Goal: Task Accomplishment & Management: Complete application form

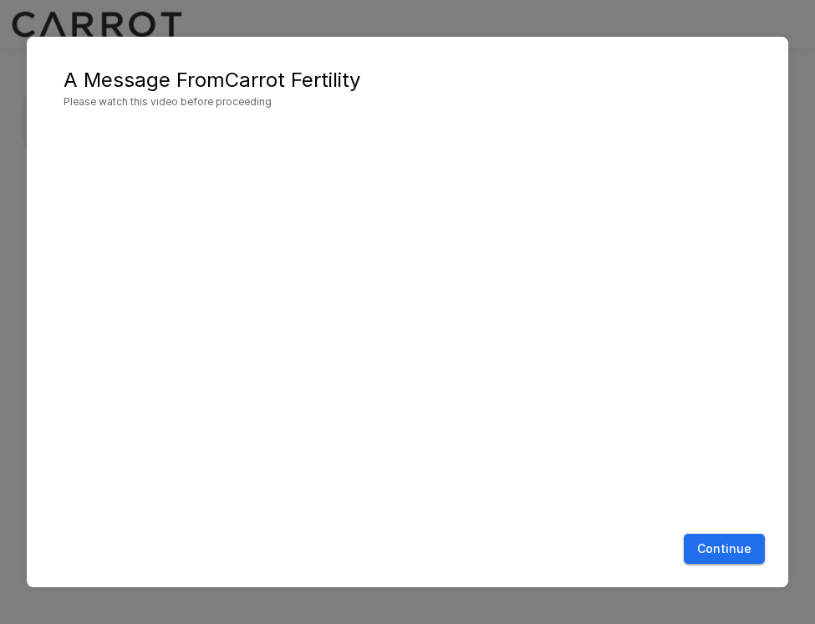
click at [745, 550] on button "Continue" at bounding box center [723, 549] width 81 height 31
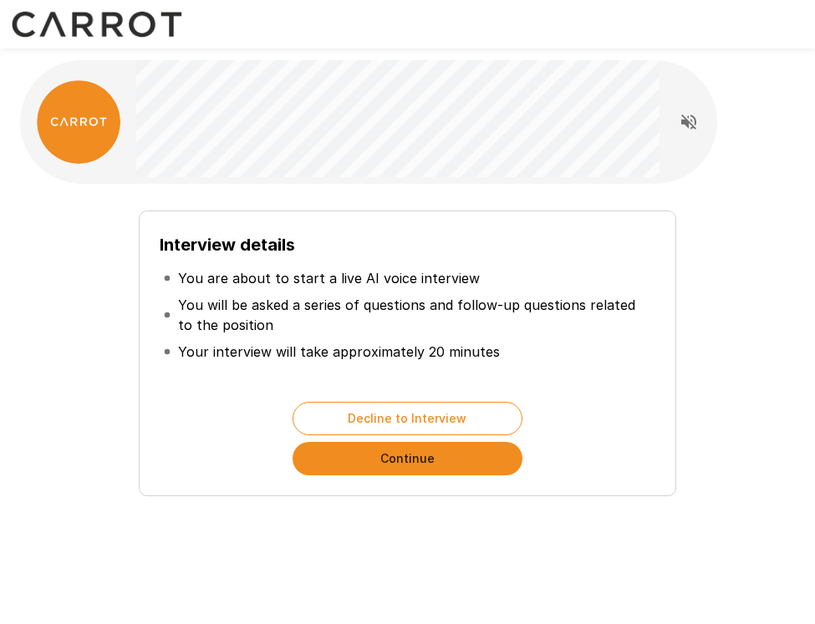
click at [458, 460] on button "Continue" at bounding box center [407, 458] width 230 height 33
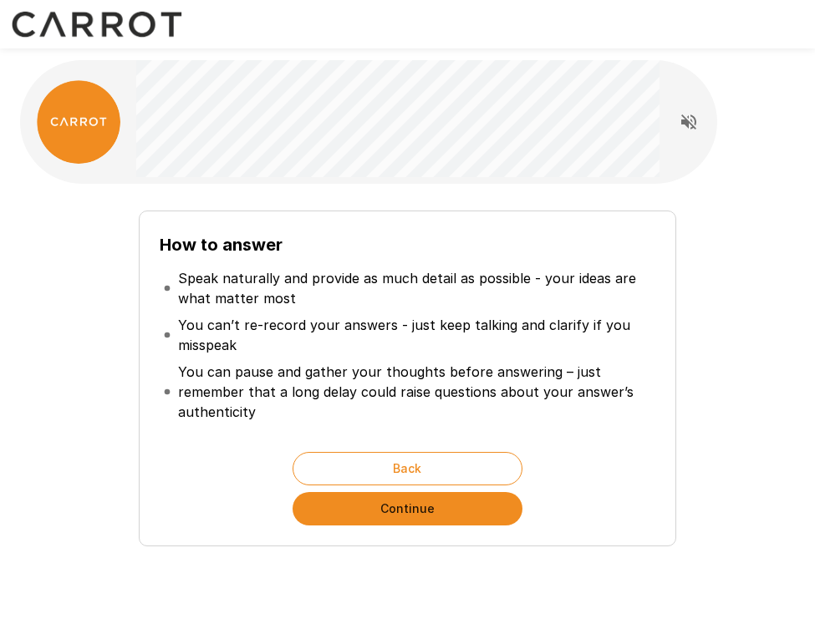
click at [460, 510] on button "Continue" at bounding box center [407, 508] width 230 height 33
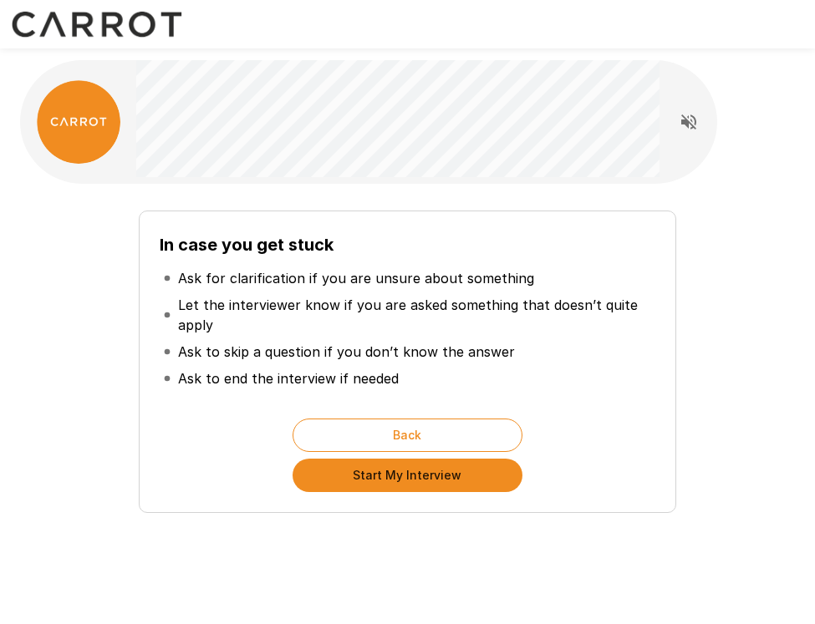
click at [444, 488] on button "Start My Interview" at bounding box center [407, 475] width 230 height 33
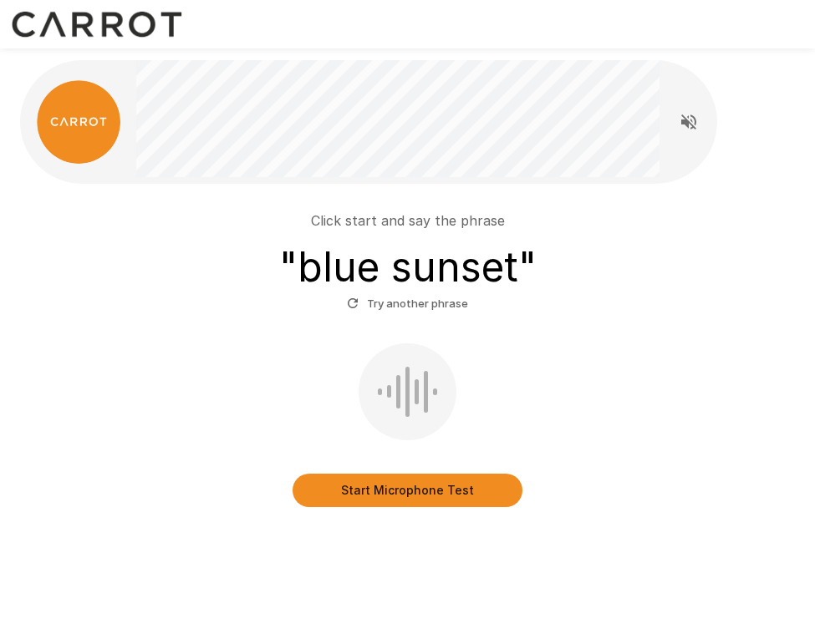
click at [436, 489] on button "Start Microphone Test" at bounding box center [407, 490] width 230 height 33
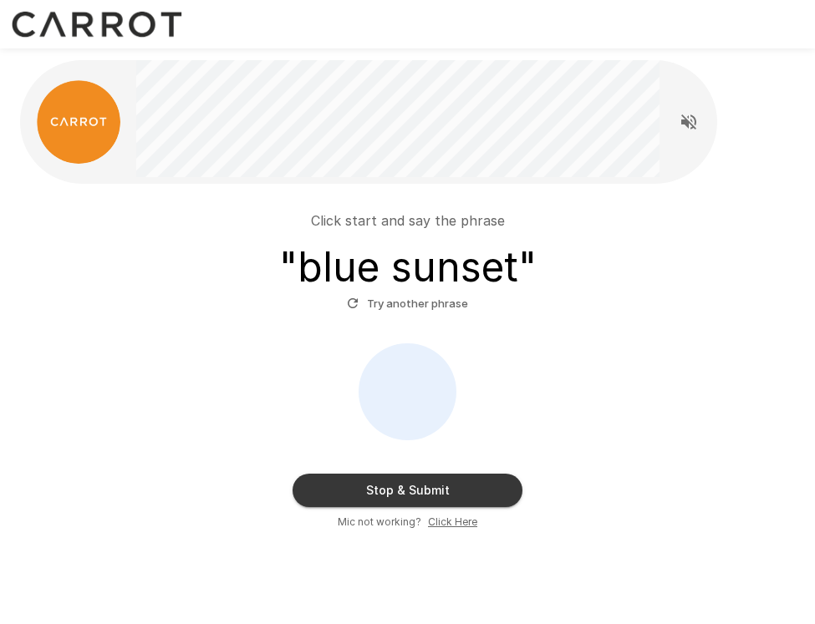
click at [481, 503] on button "Stop & Submit" at bounding box center [407, 490] width 230 height 33
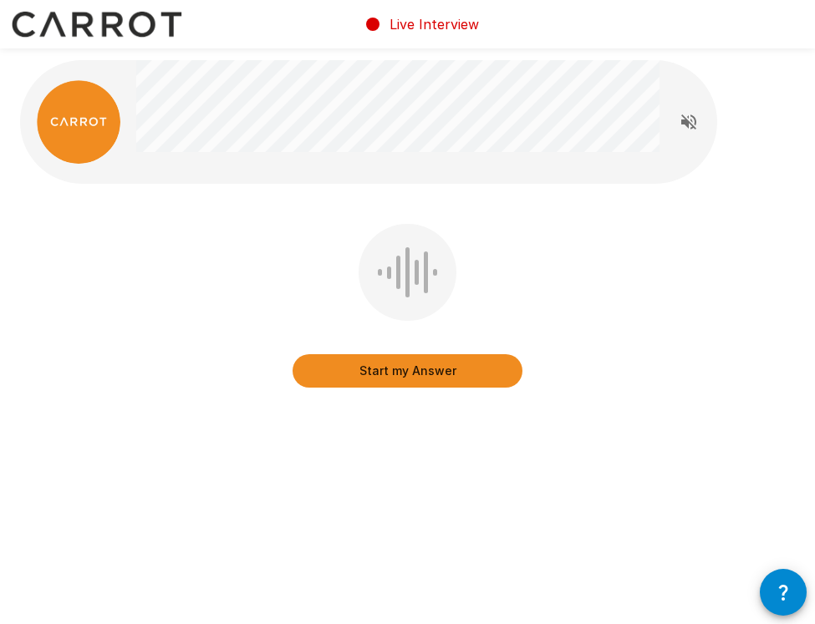
click at [450, 368] on button "Start my Answer" at bounding box center [407, 370] width 230 height 33
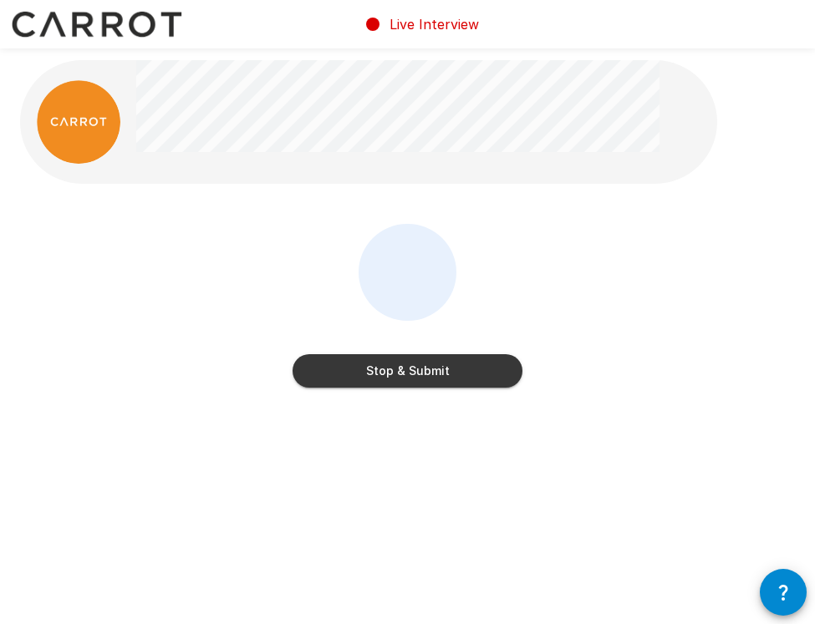
click at [450, 368] on button "Stop & Submit" at bounding box center [407, 370] width 230 height 33
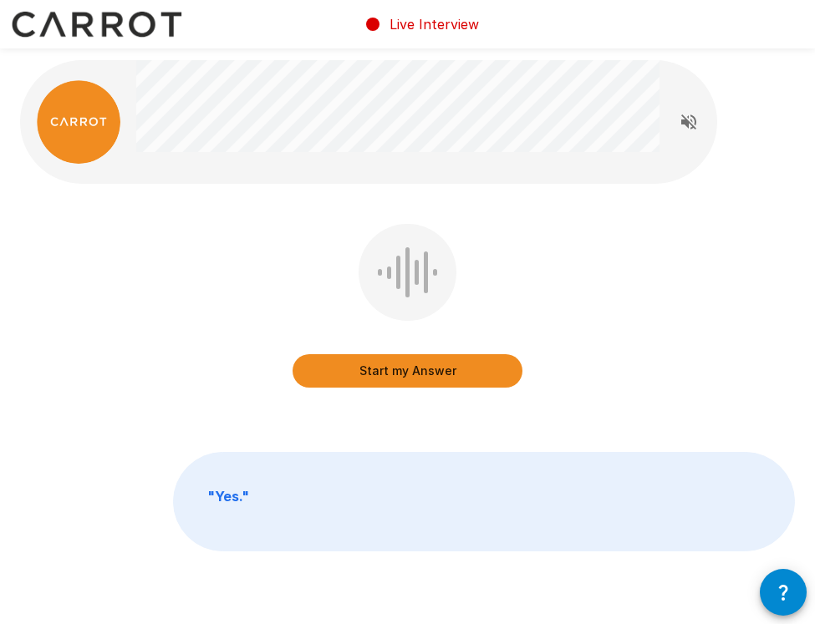
click at [383, 379] on button "Start my Answer" at bounding box center [407, 370] width 230 height 33
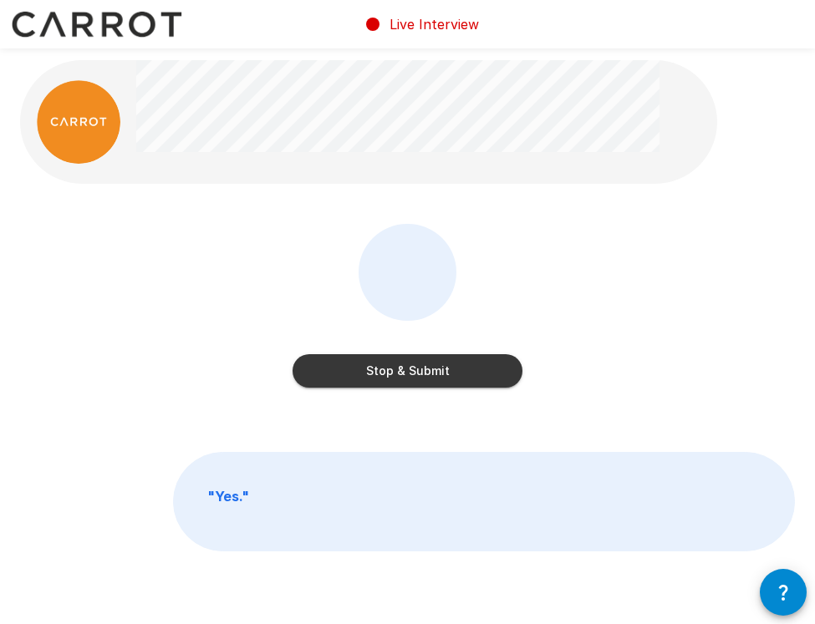
click at [385, 379] on button "Stop & Submit" at bounding box center [407, 370] width 230 height 33
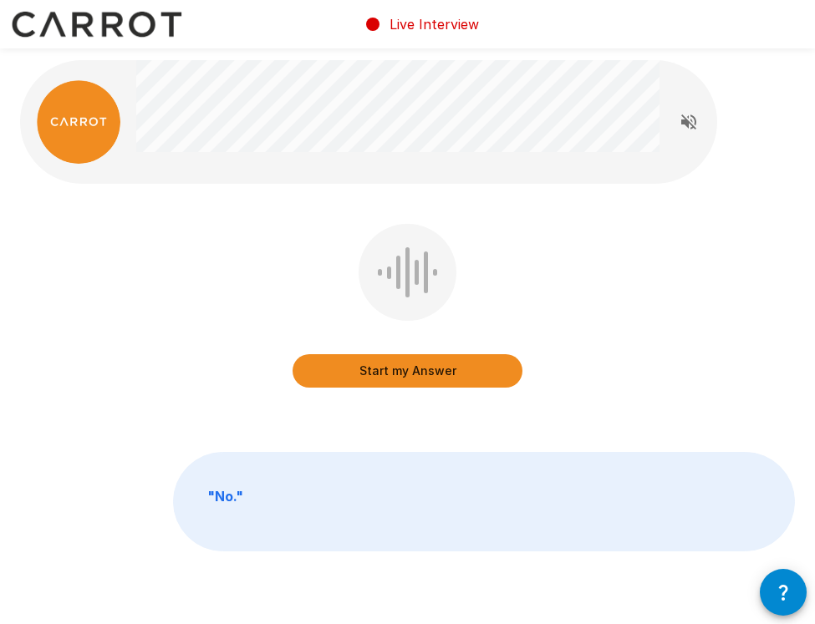
click at [385, 379] on button "Start my Answer" at bounding box center [407, 370] width 230 height 33
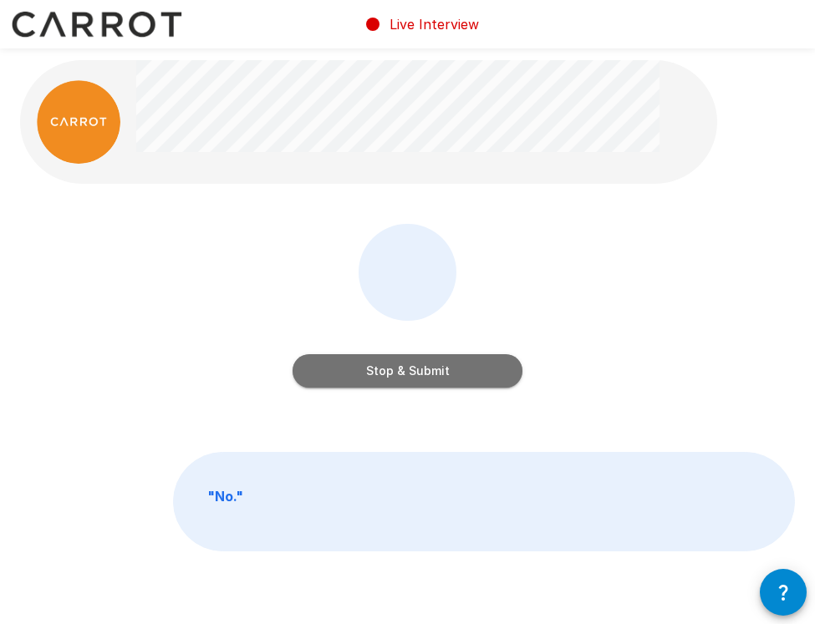
click at [396, 377] on button "Stop & Submit" at bounding box center [407, 370] width 230 height 33
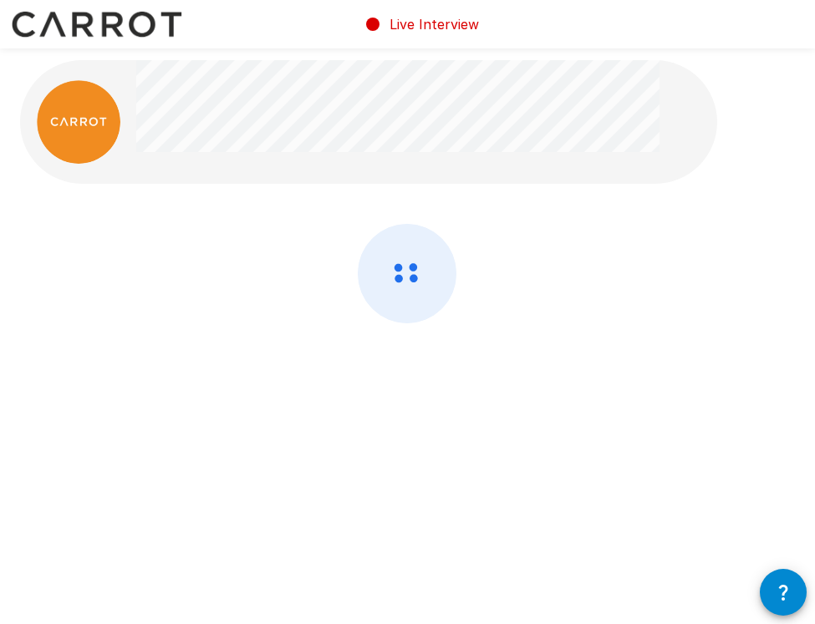
click at [396, 377] on div at bounding box center [407, 318] width 775 height 188
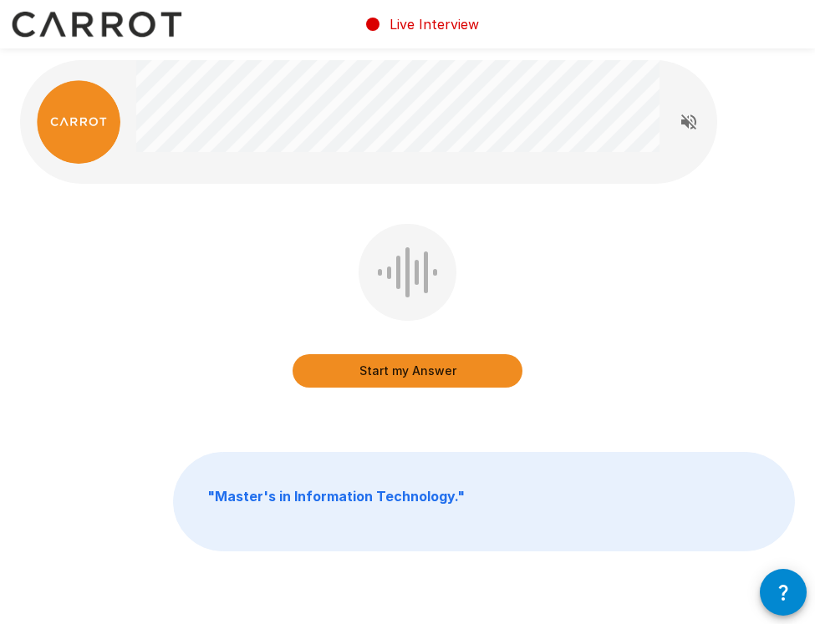
click at [362, 366] on button "Start my Answer" at bounding box center [407, 370] width 230 height 33
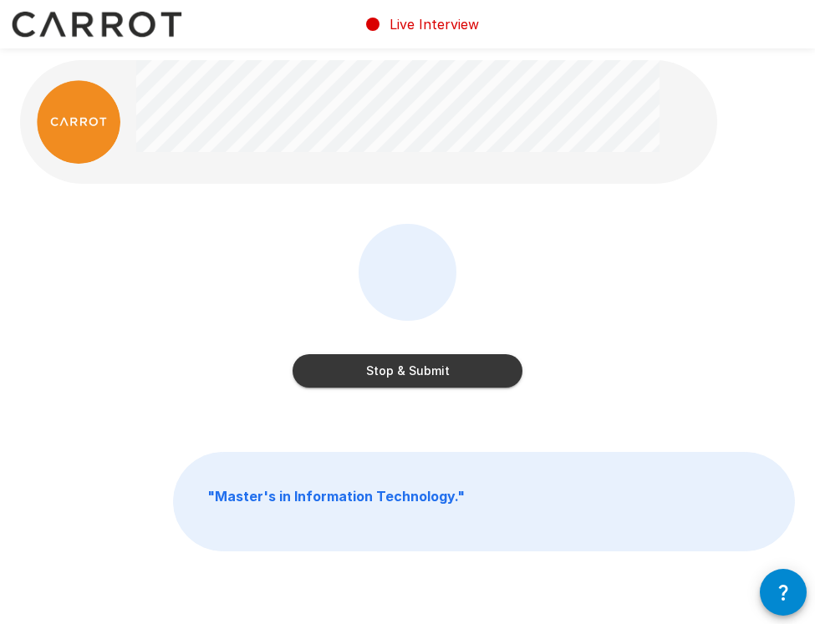
click at [362, 366] on button "Stop & Submit" at bounding box center [407, 370] width 230 height 33
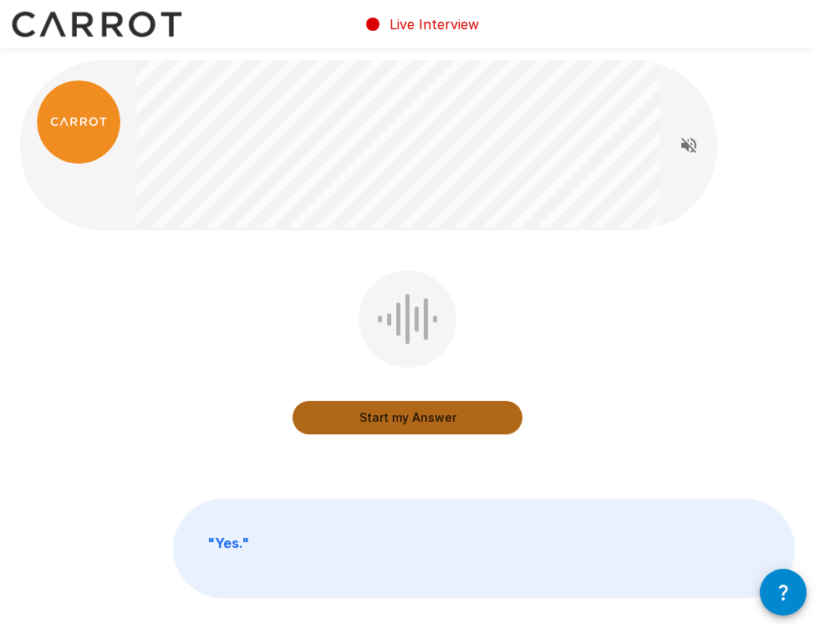
click at [388, 404] on button "Start my Answer" at bounding box center [407, 417] width 230 height 33
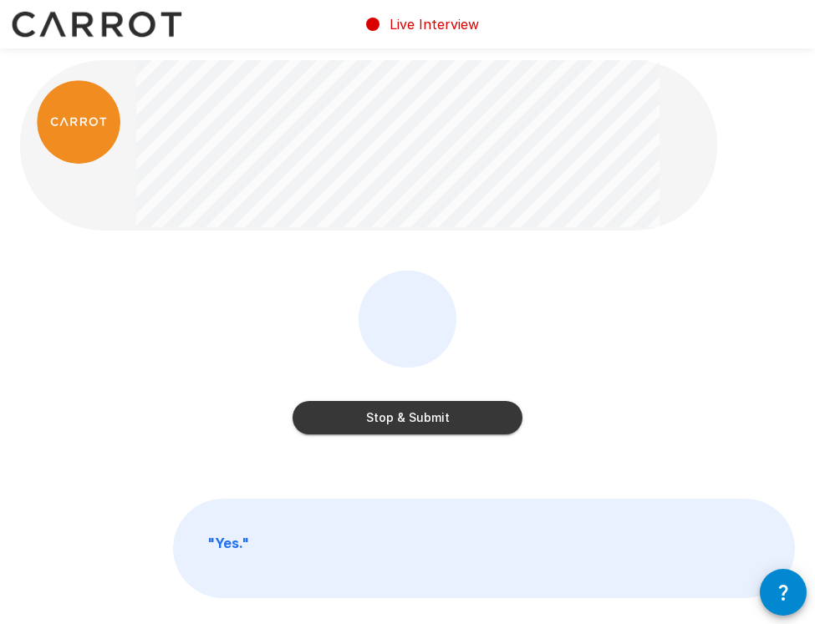
click at [388, 404] on button "Stop & Submit" at bounding box center [407, 417] width 230 height 33
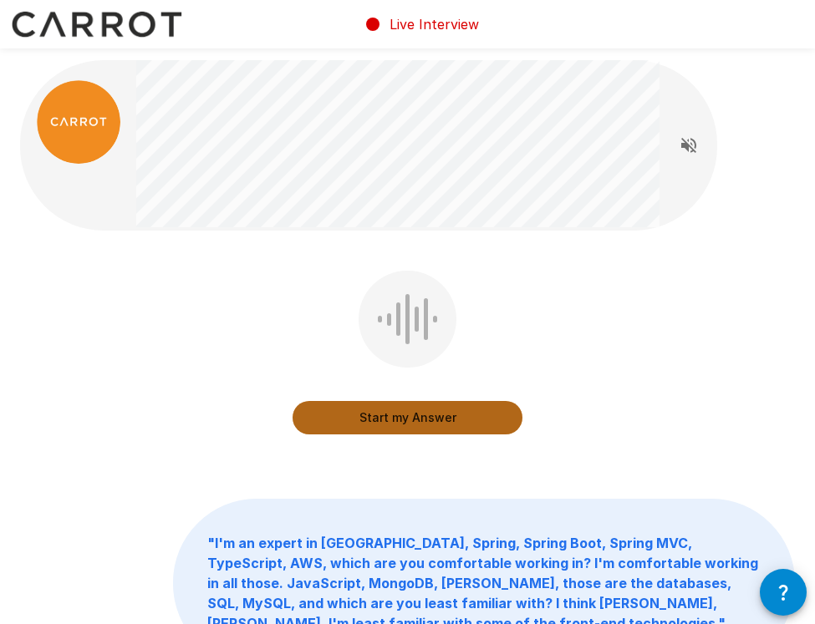
click at [420, 420] on button "Start my Answer" at bounding box center [407, 417] width 230 height 33
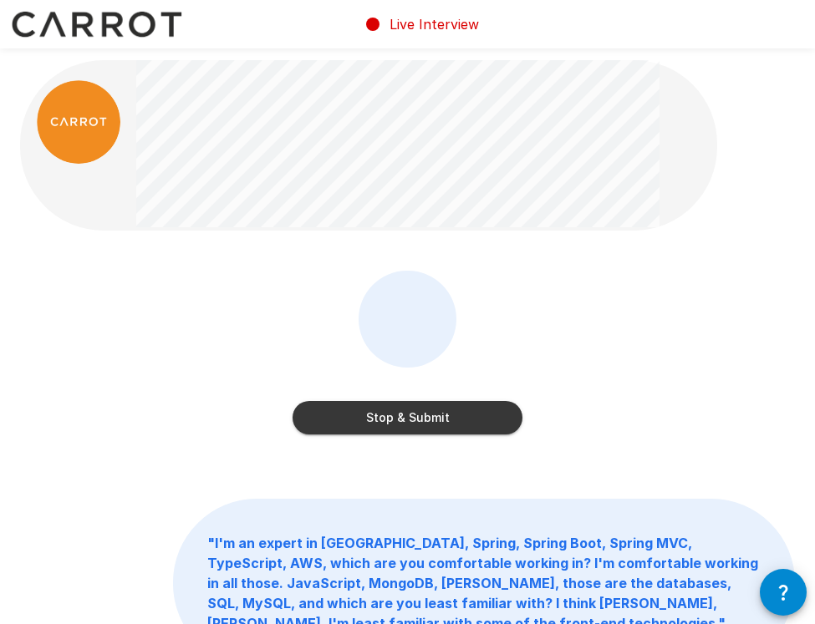
click at [487, 424] on button "Stop & Submit" at bounding box center [407, 417] width 230 height 33
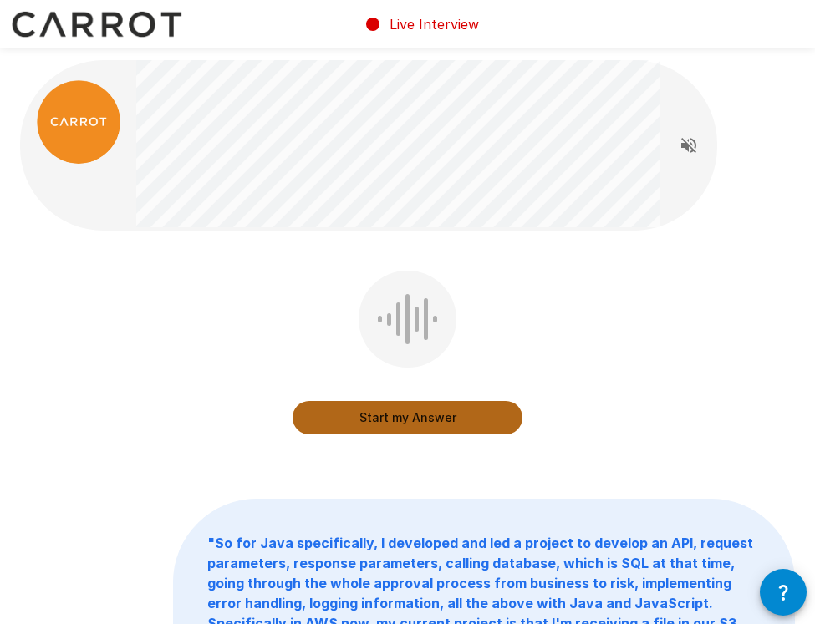
click at [381, 414] on button "Start my Answer" at bounding box center [407, 417] width 230 height 33
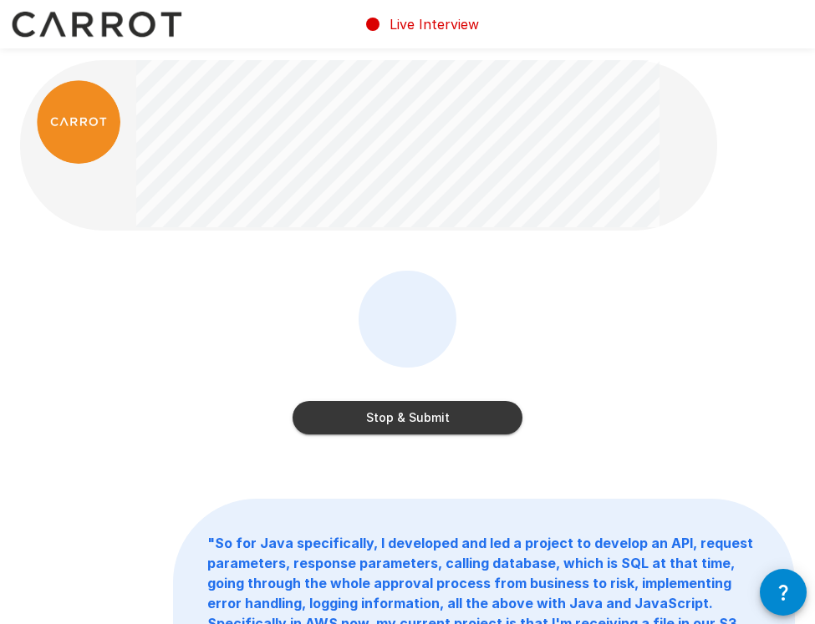
click at [381, 414] on button "Stop & Submit" at bounding box center [407, 417] width 230 height 33
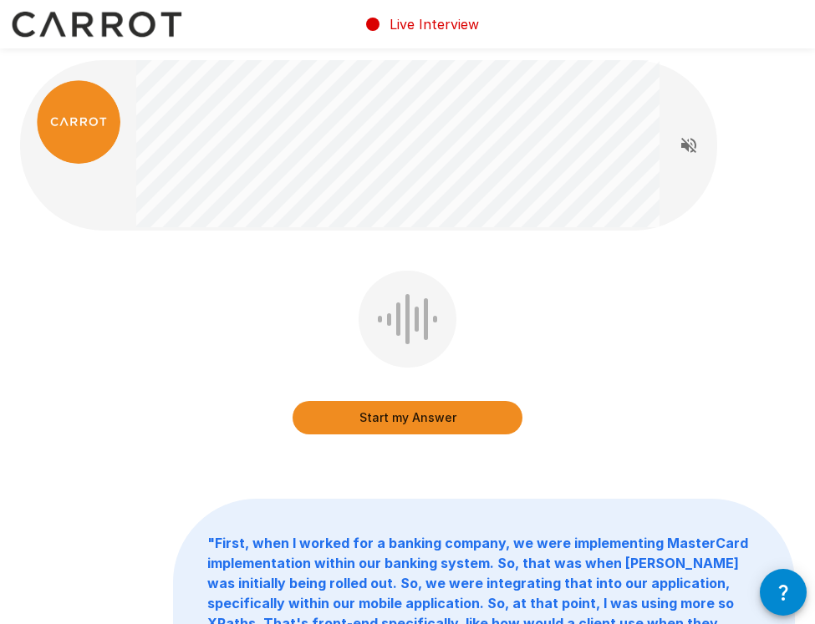
click at [381, 415] on button "Start my Answer" at bounding box center [407, 417] width 230 height 33
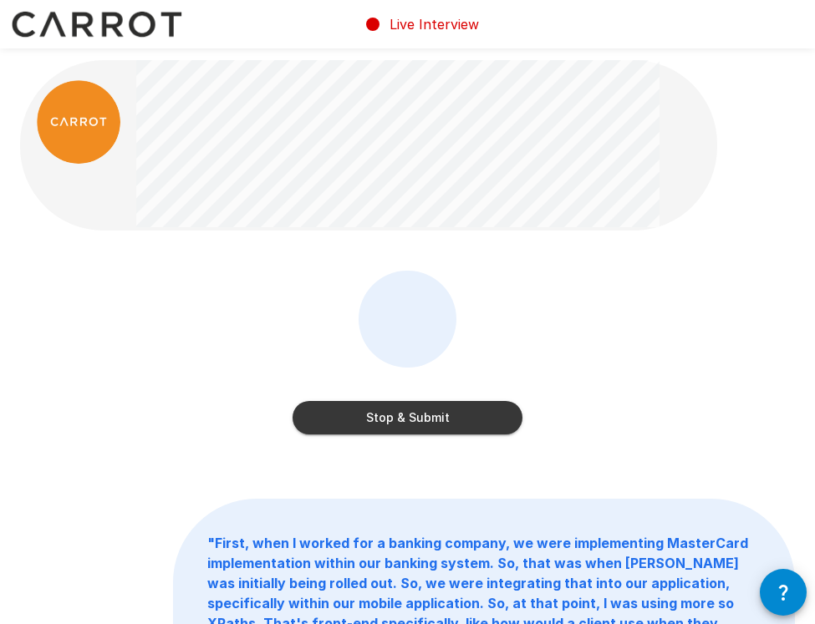
click at [381, 415] on button "Stop & Submit" at bounding box center [407, 417] width 230 height 33
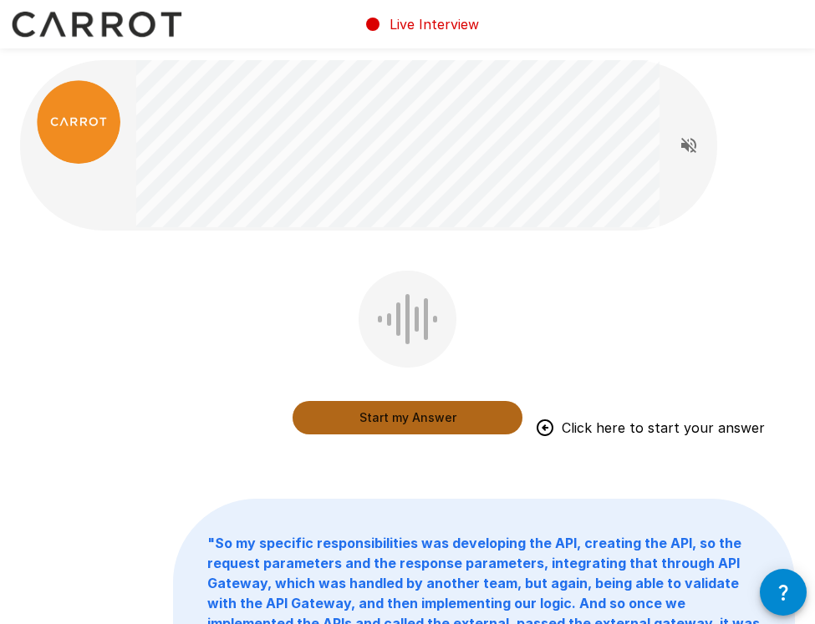
click at [404, 432] on button "Start my Answer" at bounding box center [407, 417] width 230 height 33
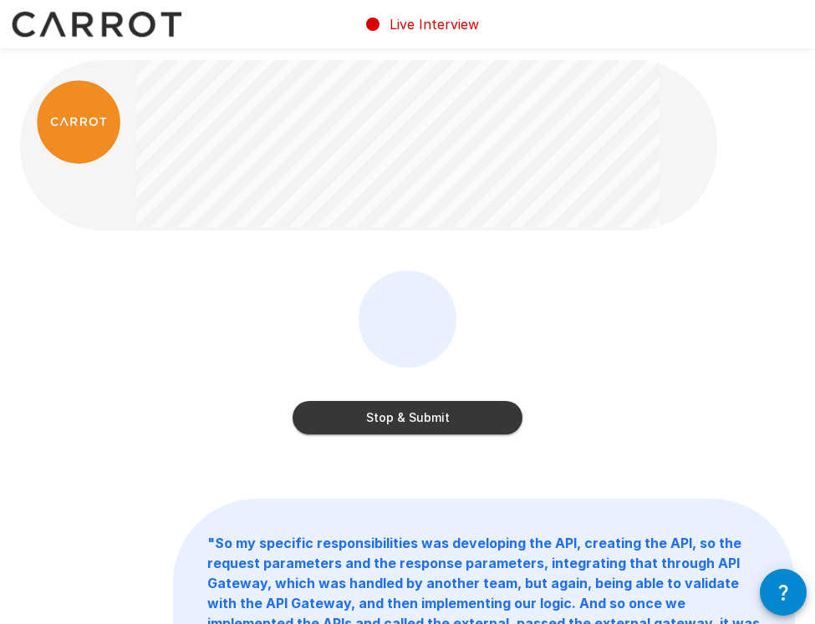
click at [404, 432] on button "Stop & Submit" at bounding box center [407, 417] width 230 height 33
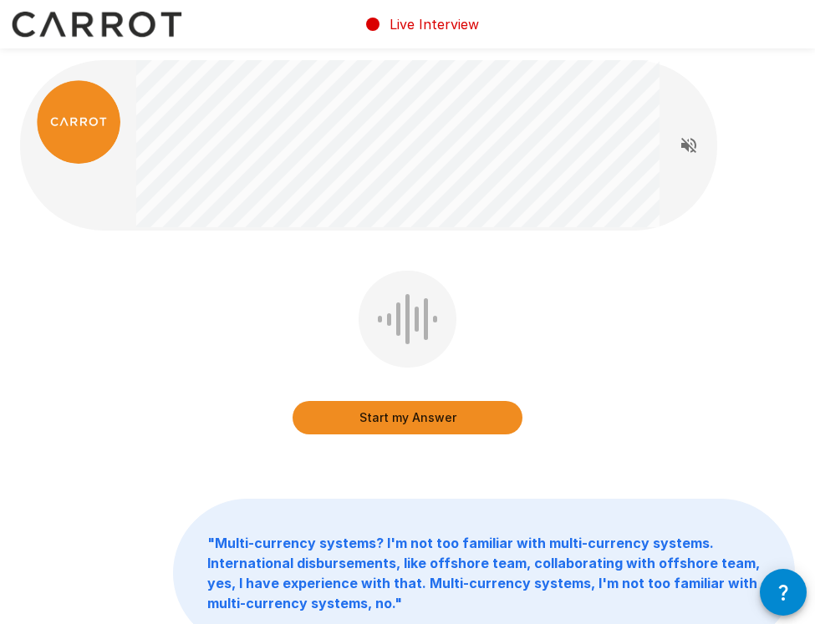
click at [416, 436] on div "Start my Answer" at bounding box center [407, 356] width 230 height 170
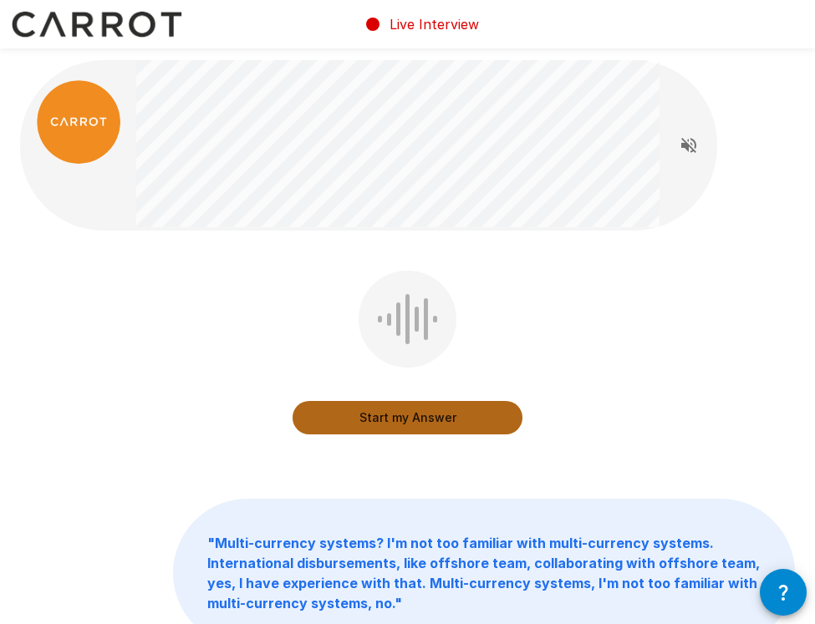
click at [410, 428] on button "Start my Answer" at bounding box center [407, 417] width 230 height 33
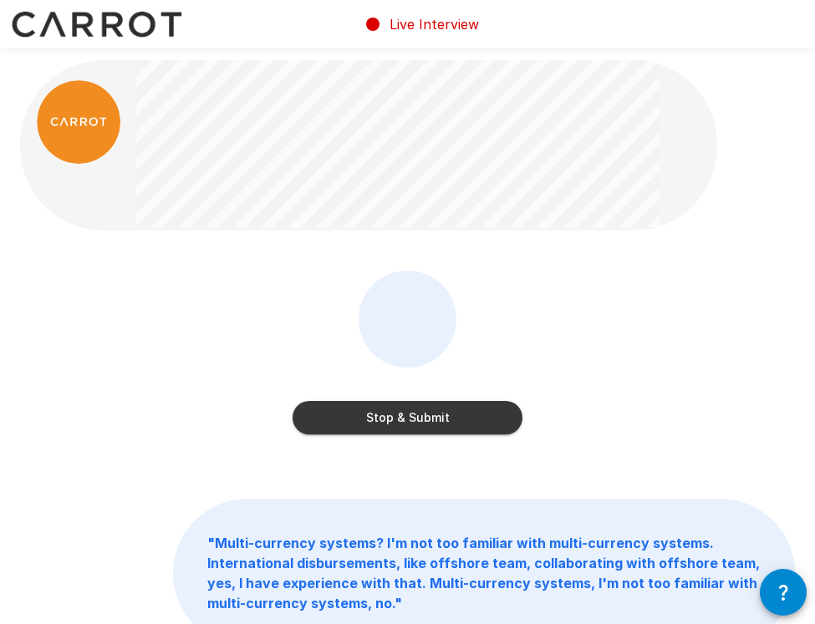
click at [451, 430] on button "Stop & Submit" at bounding box center [407, 417] width 230 height 33
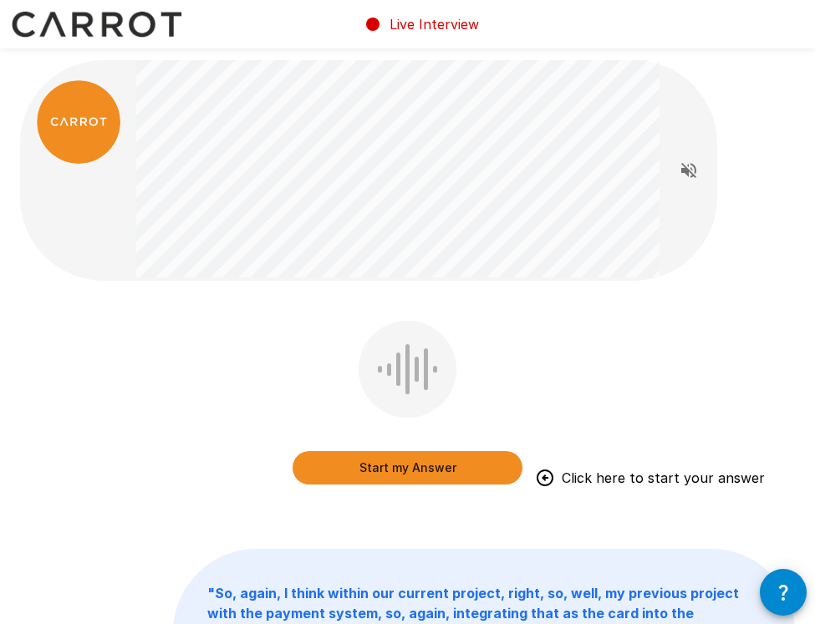
click at [467, 463] on button "Start my Answer" at bounding box center [407, 467] width 230 height 33
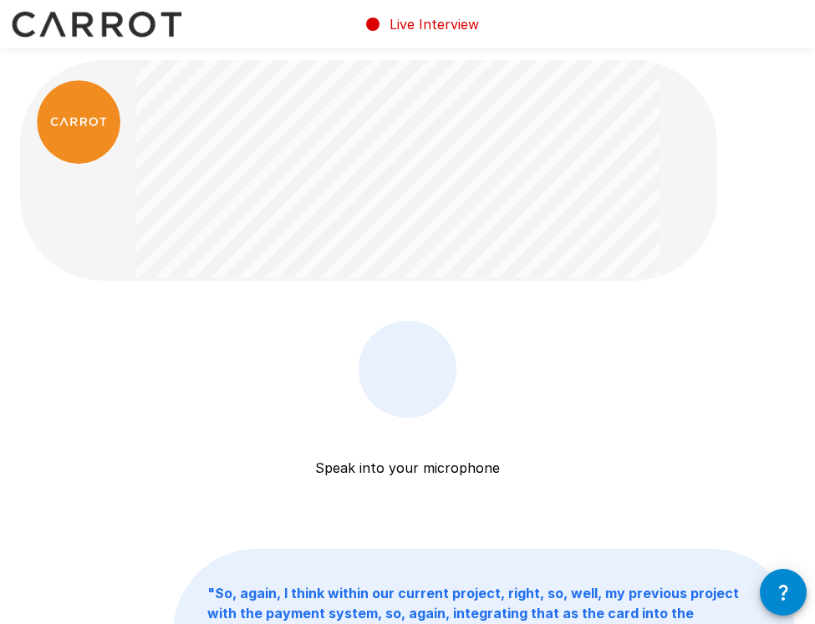
click at [395, 394] on div at bounding box center [407, 369] width 98 height 97
click at [424, 461] on p "Speak into your microphone" at bounding box center [407, 448] width 185 height 60
